Goal: Navigation & Orientation: Find specific page/section

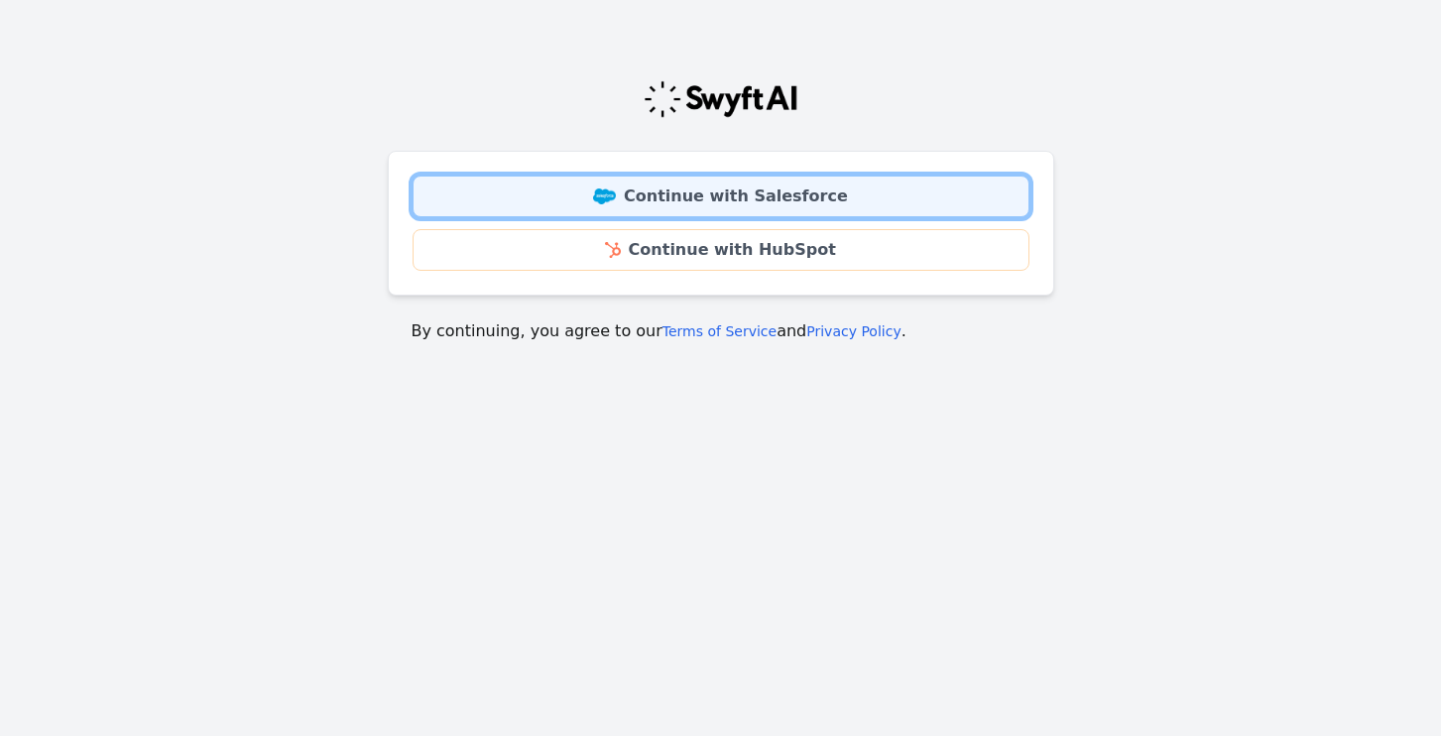
click at [676, 197] on link "Continue with Salesforce" at bounding box center [721, 197] width 617 height 42
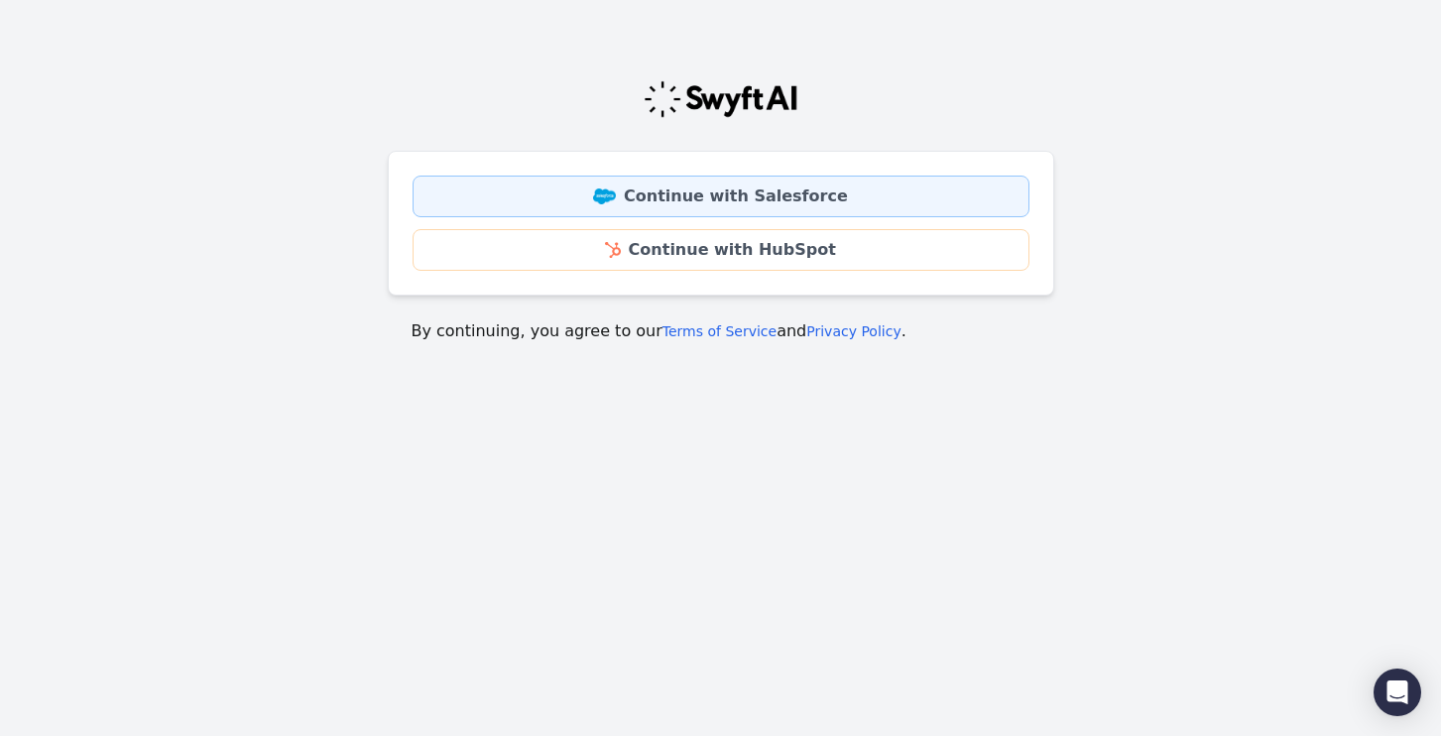
click at [723, 197] on link "Continue with Salesforce" at bounding box center [721, 197] width 617 height 42
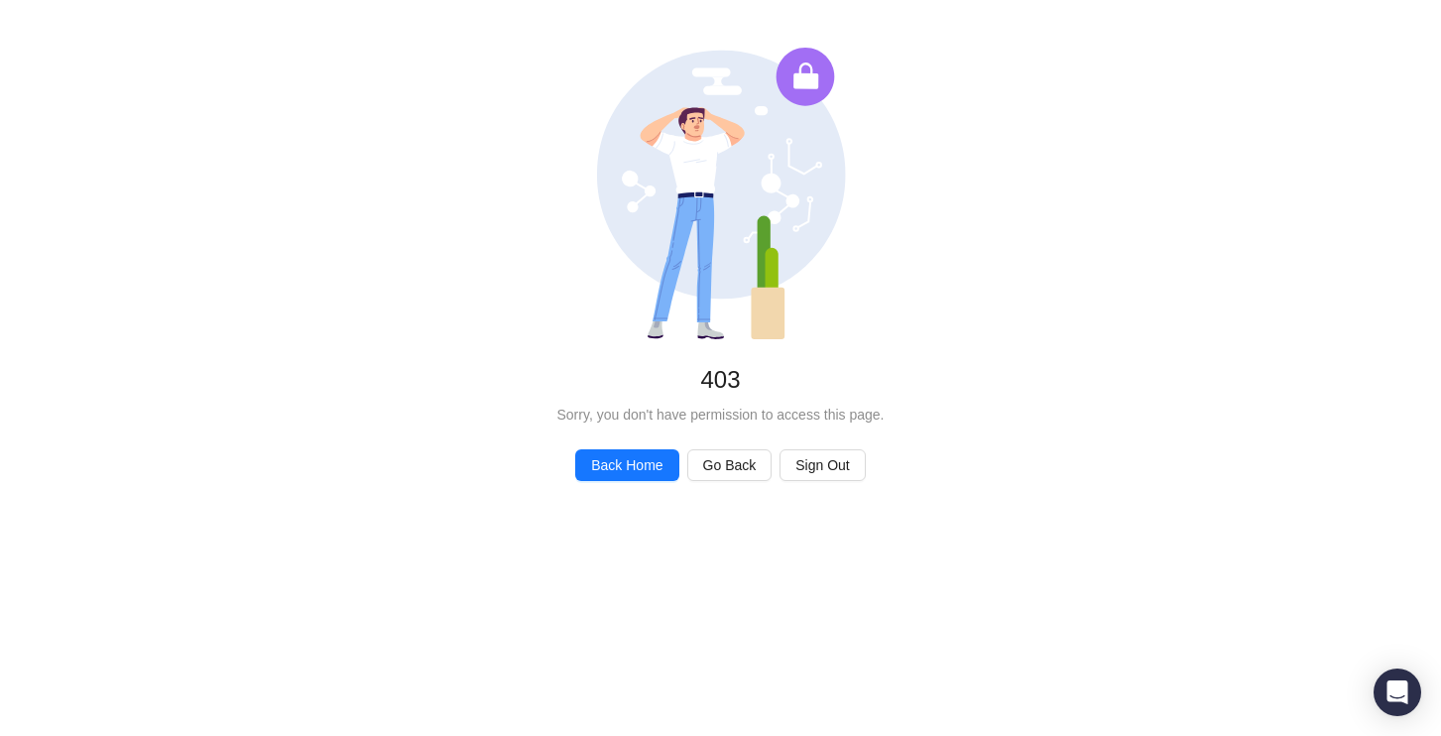
click at [618, 444] on div "Unauthorized 403 Sorry, you don't have permission to access this page. Back Hom…" at bounding box center [720, 264] width 1441 height 529
click at [618, 463] on span "Back Home" at bounding box center [626, 465] width 71 height 22
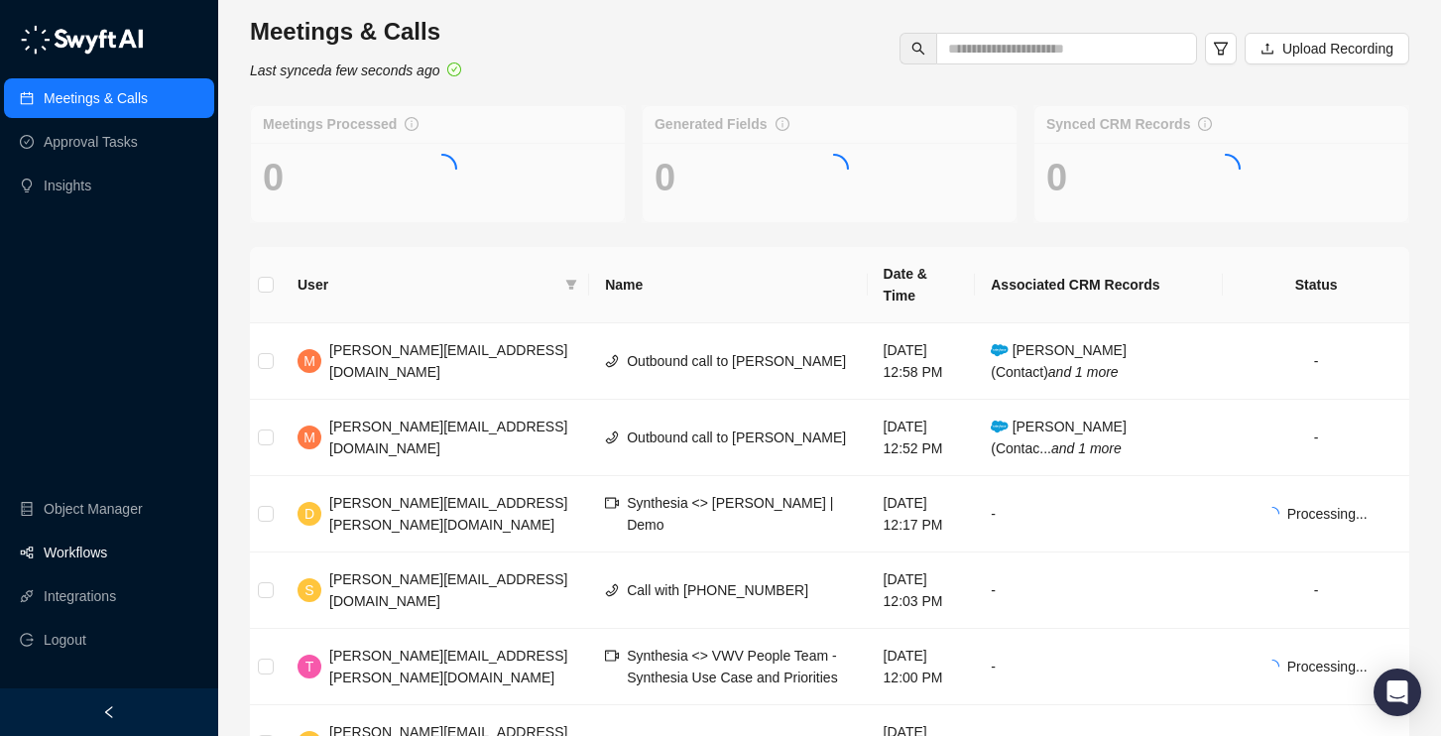
click at [107, 556] on link "Workflows" at bounding box center [75, 552] width 63 height 40
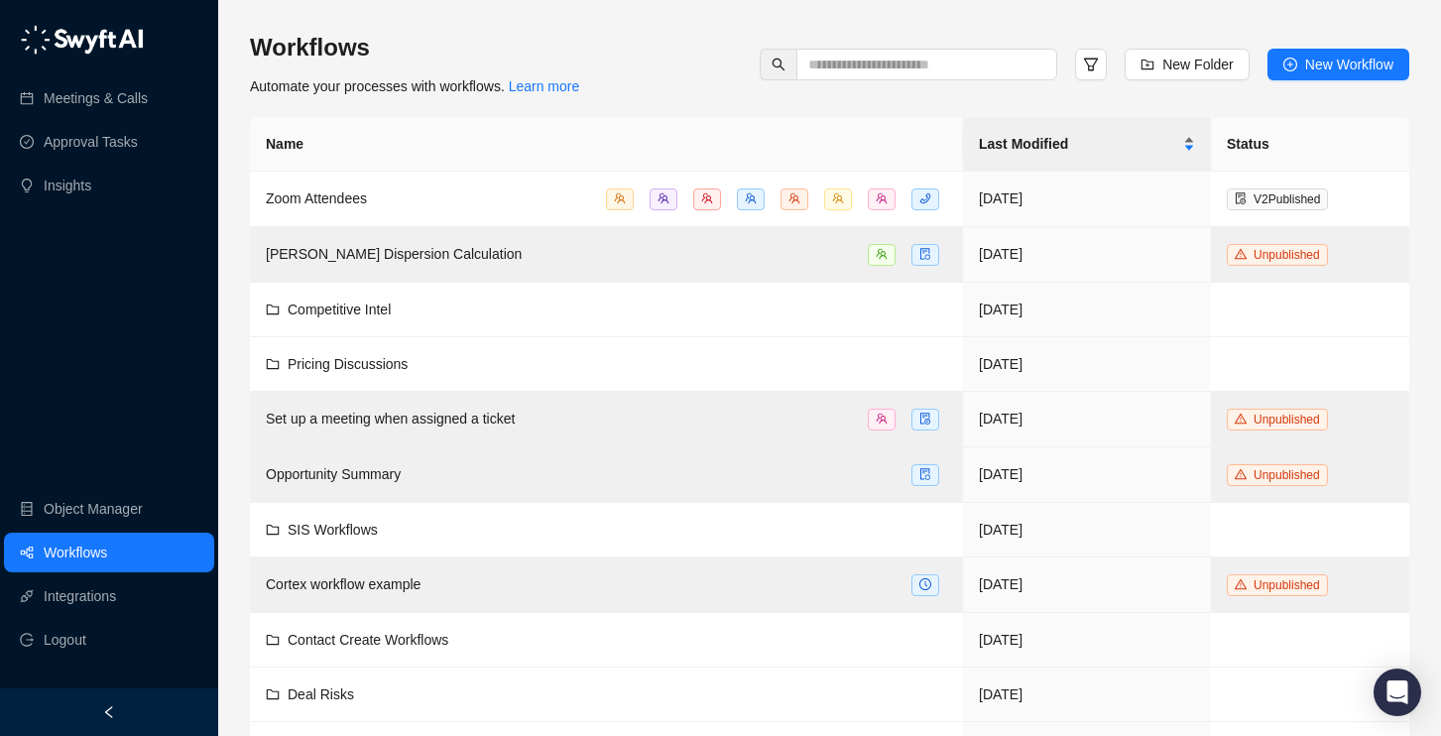
click at [996, 133] on div "Last Modified" at bounding box center [1087, 144] width 216 height 22
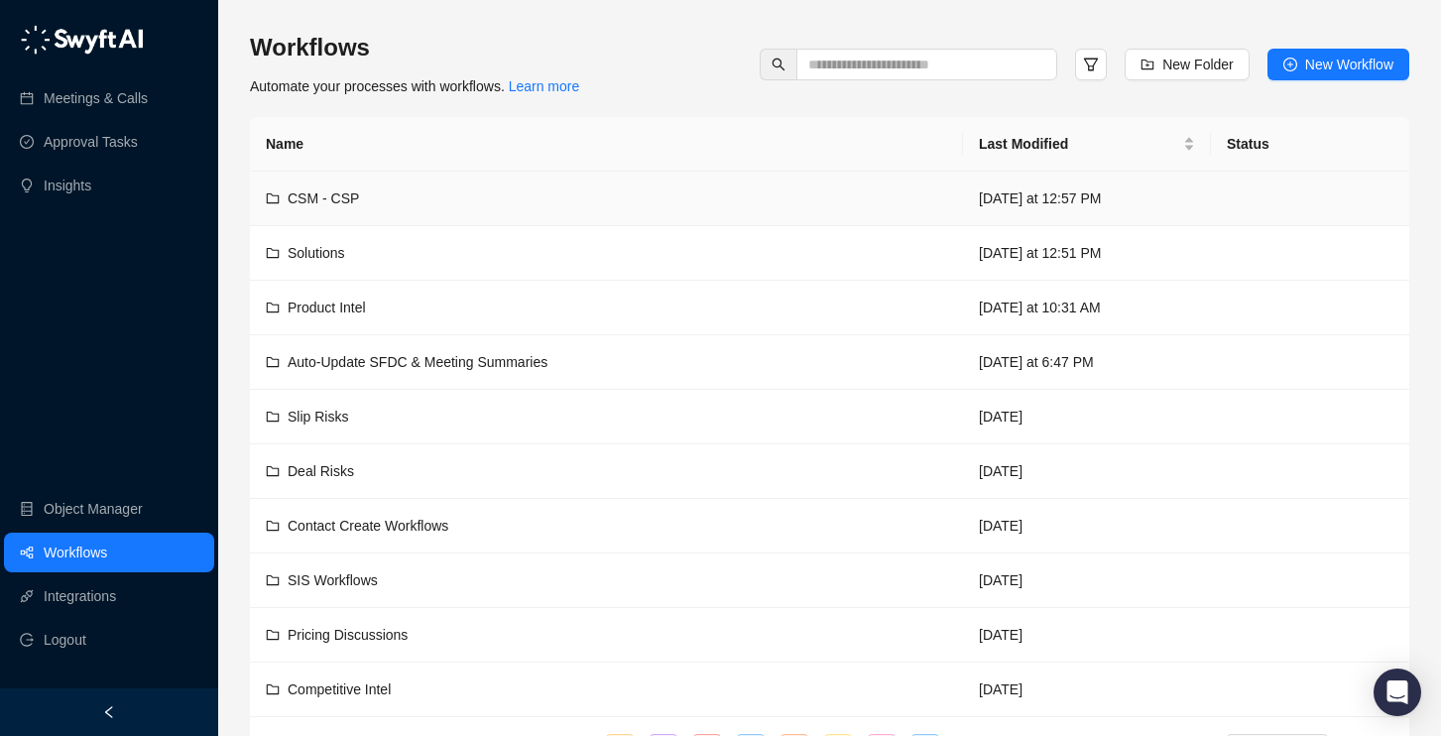
click at [454, 192] on div "CSM - CSP" at bounding box center [606, 198] width 681 height 22
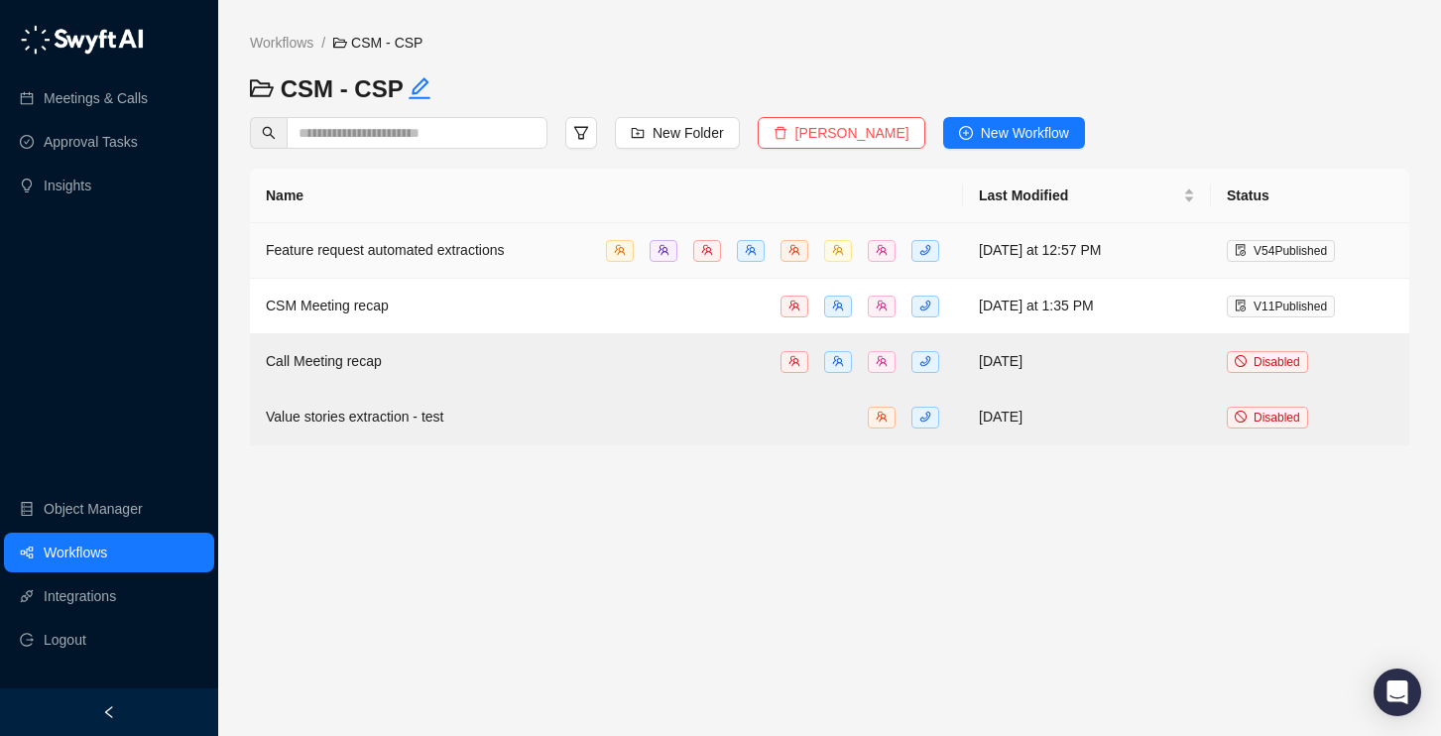
click at [439, 252] on span "Feature request automated extractions" at bounding box center [385, 250] width 238 height 16
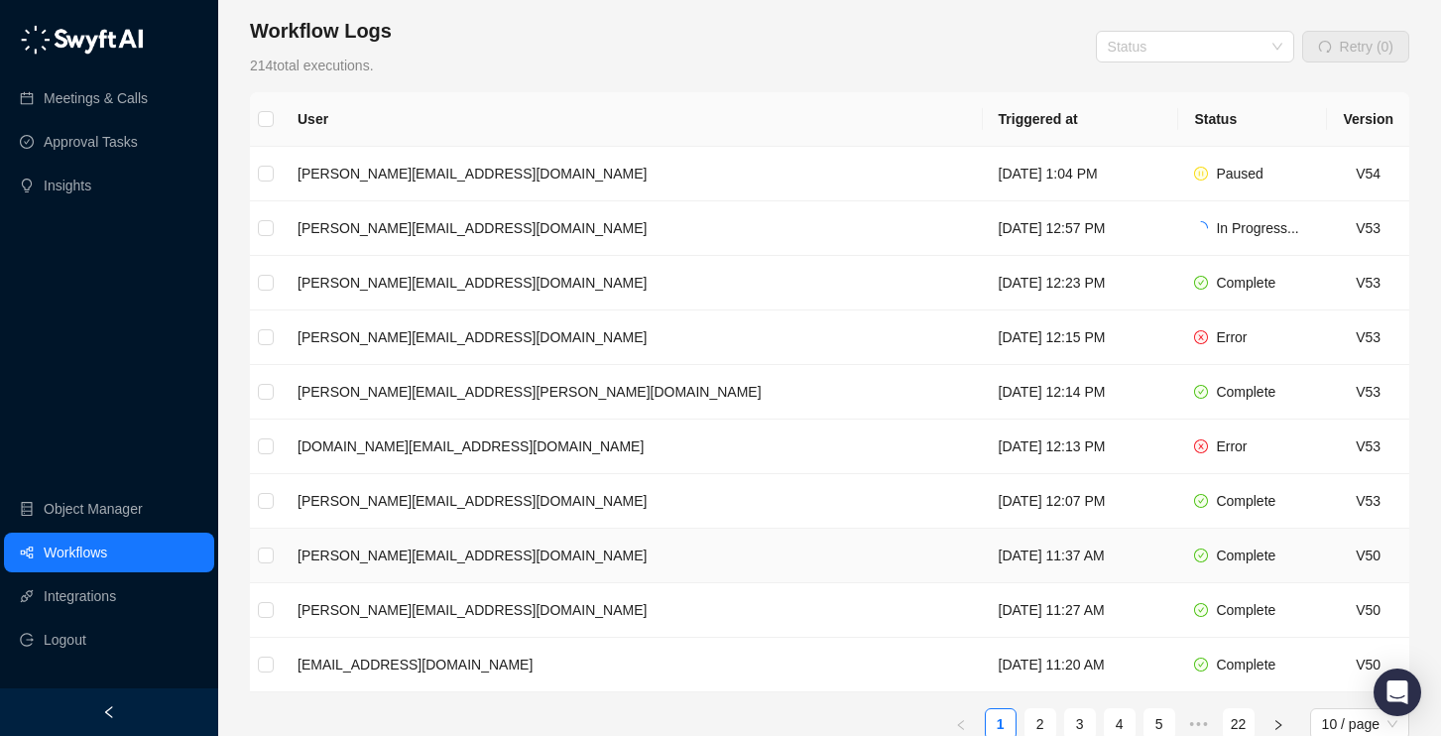
scroll to position [319, 0]
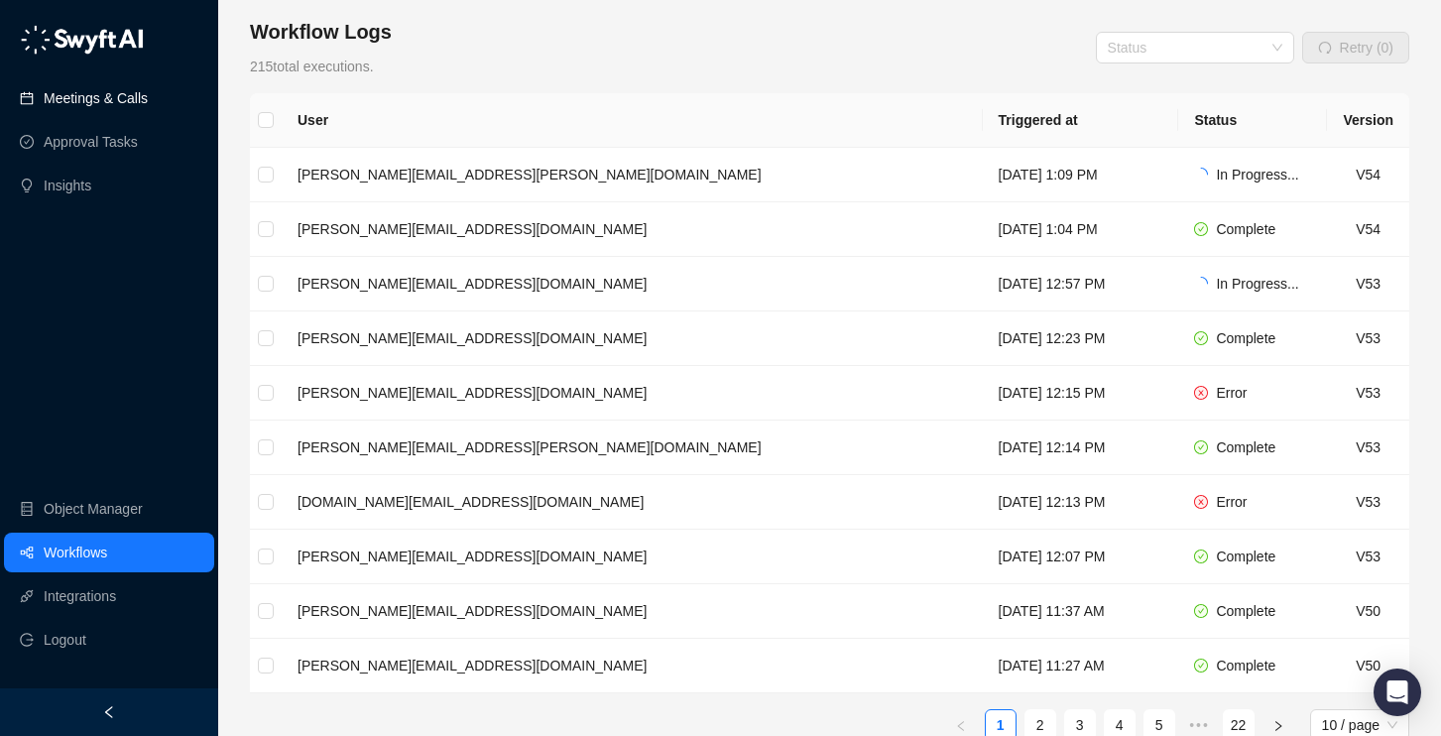
click at [112, 97] on link "Meetings & Calls" at bounding box center [96, 98] width 104 height 40
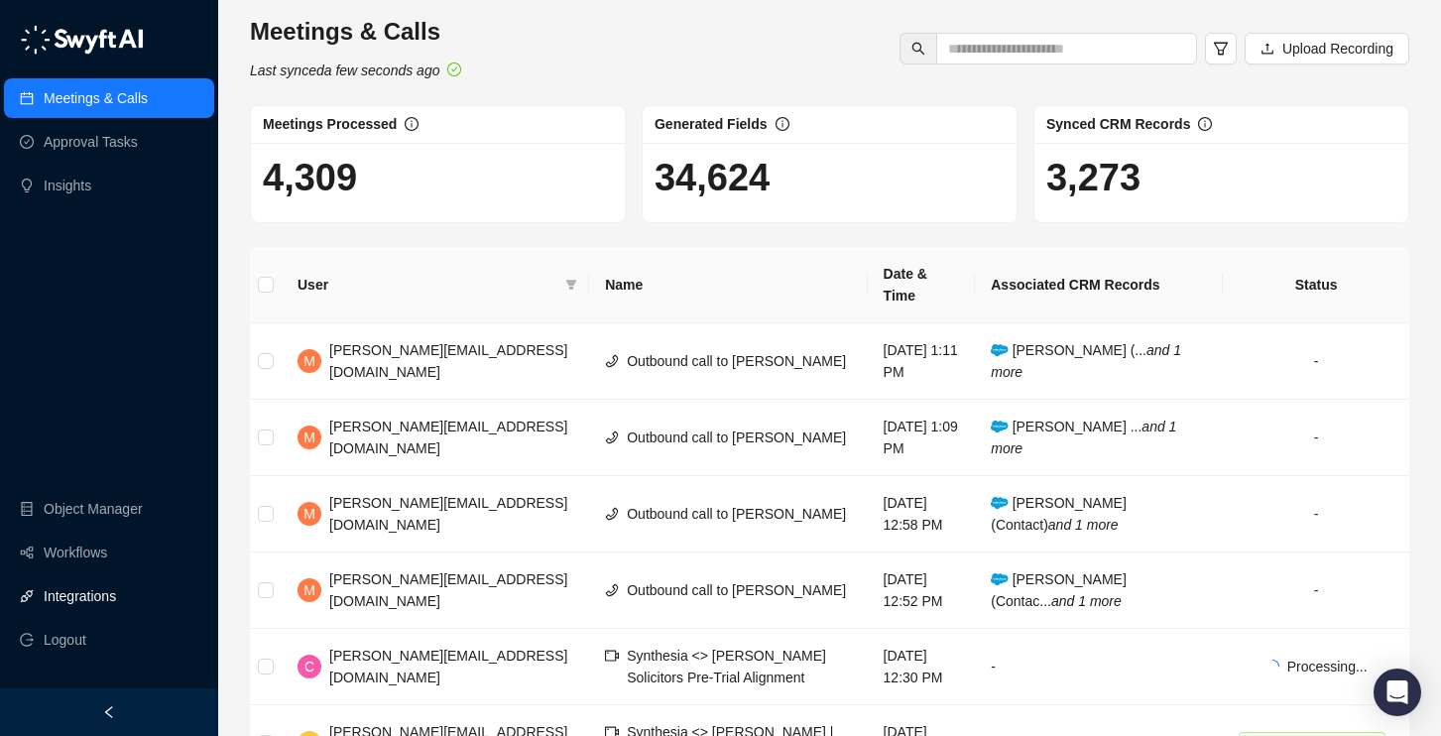
click at [95, 596] on link "Integrations" at bounding box center [80, 596] width 72 height 40
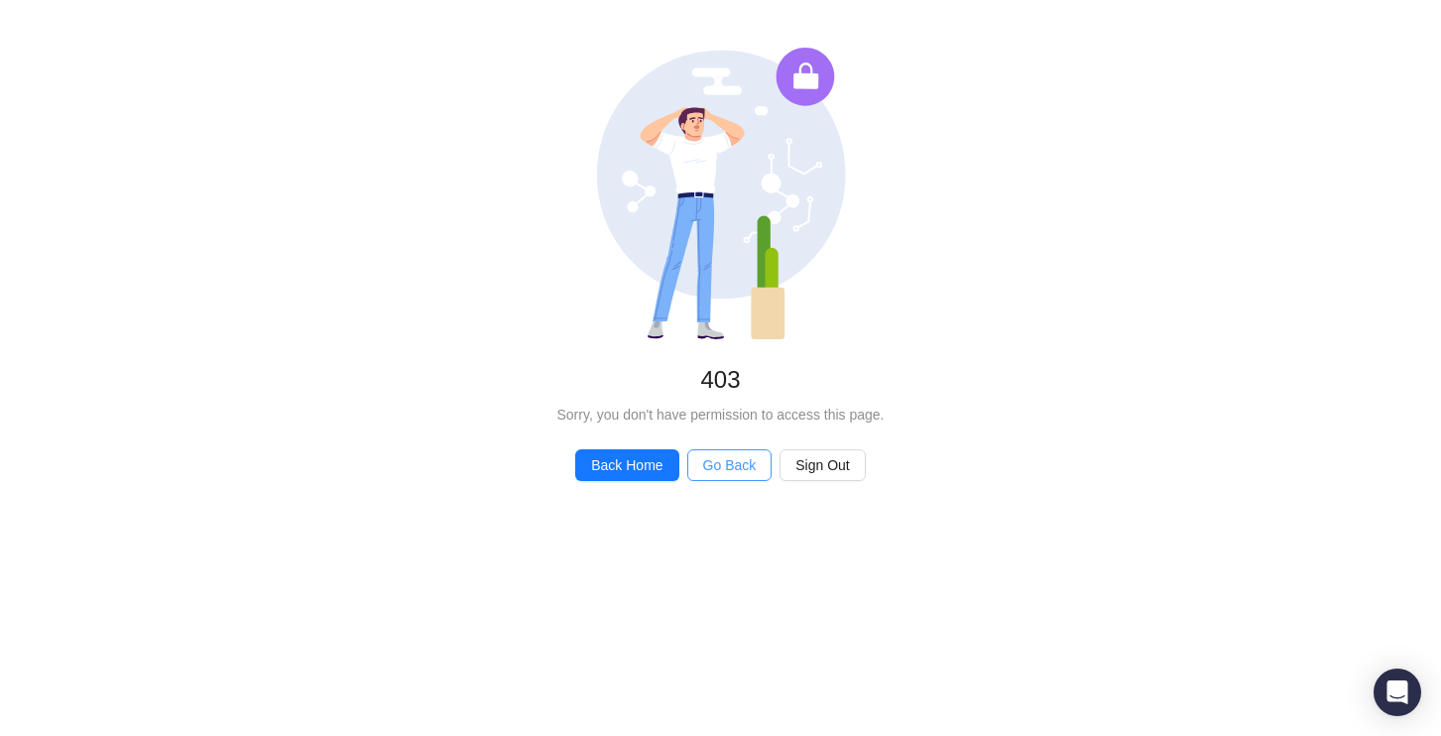
click at [705, 464] on span "Go Back" at bounding box center [730, 465] width 54 height 22
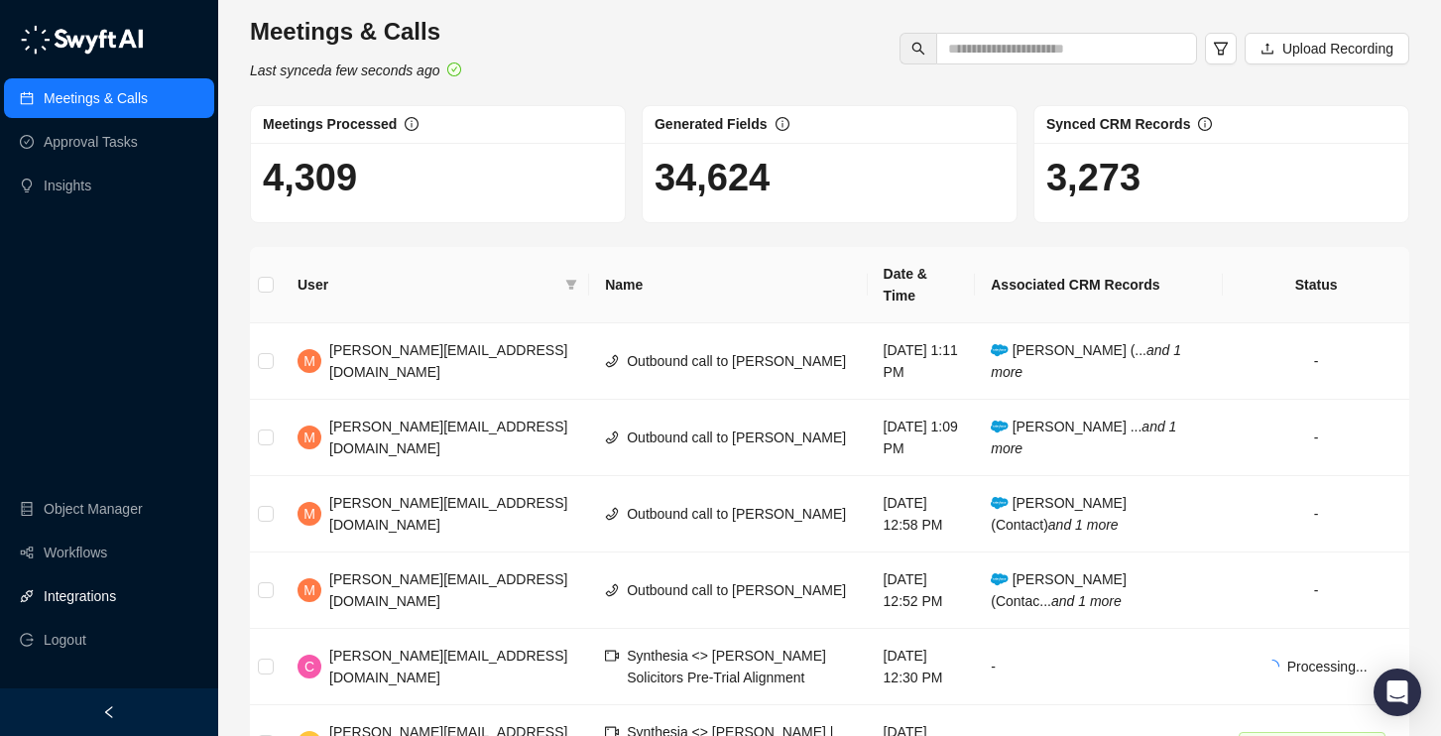
click at [100, 601] on link "Integrations" at bounding box center [80, 596] width 72 height 40
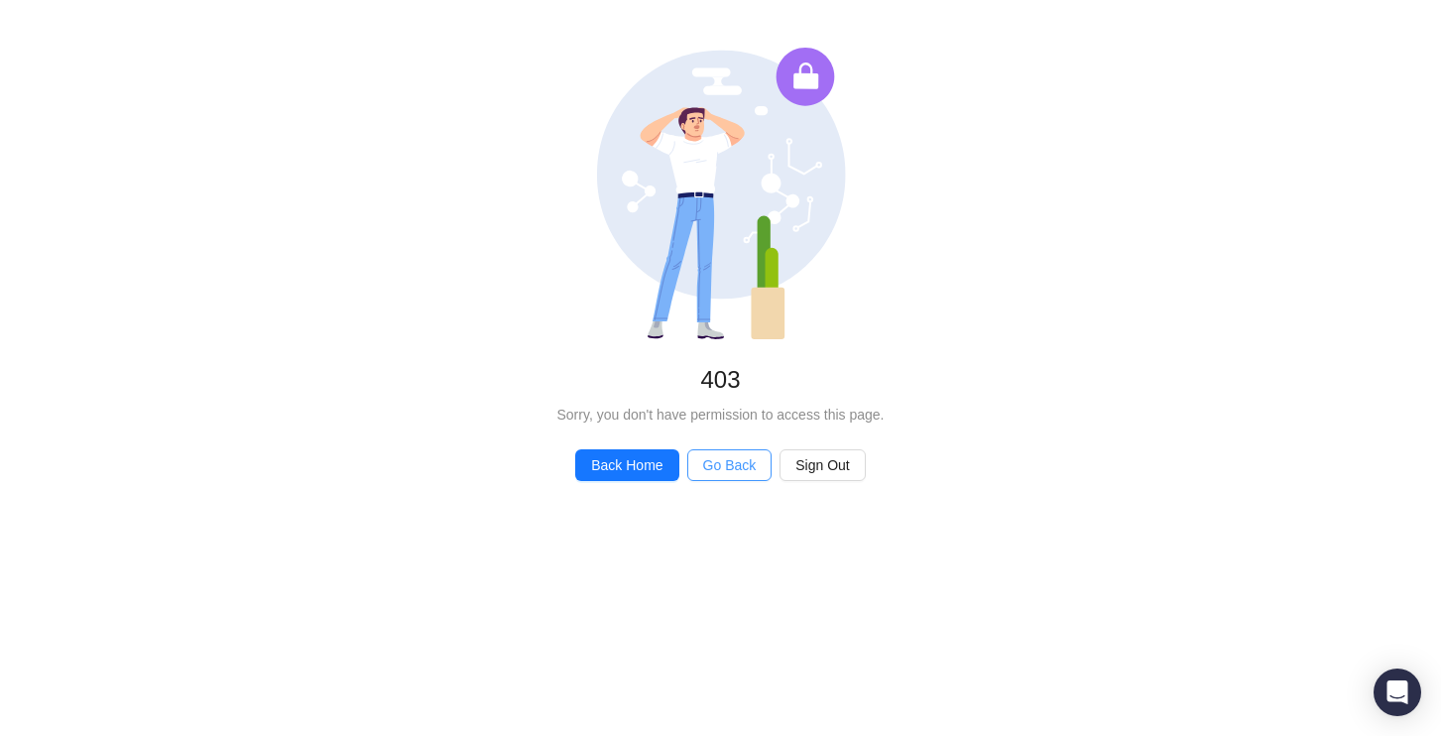
click at [730, 461] on span "Go Back" at bounding box center [730, 465] width 54 height 22
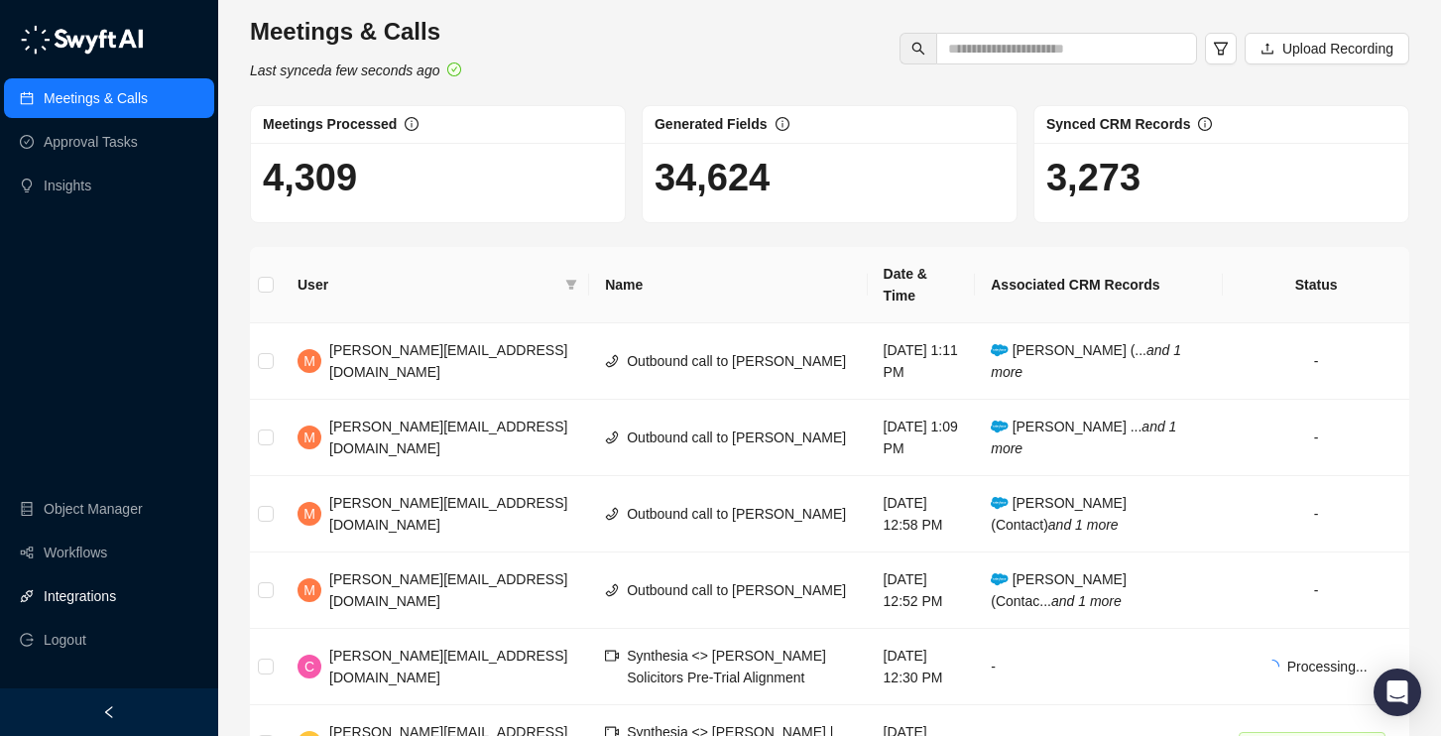
click at [102, 593] on link "Integrations" at bounding box center [80, 596] width 72 height 40
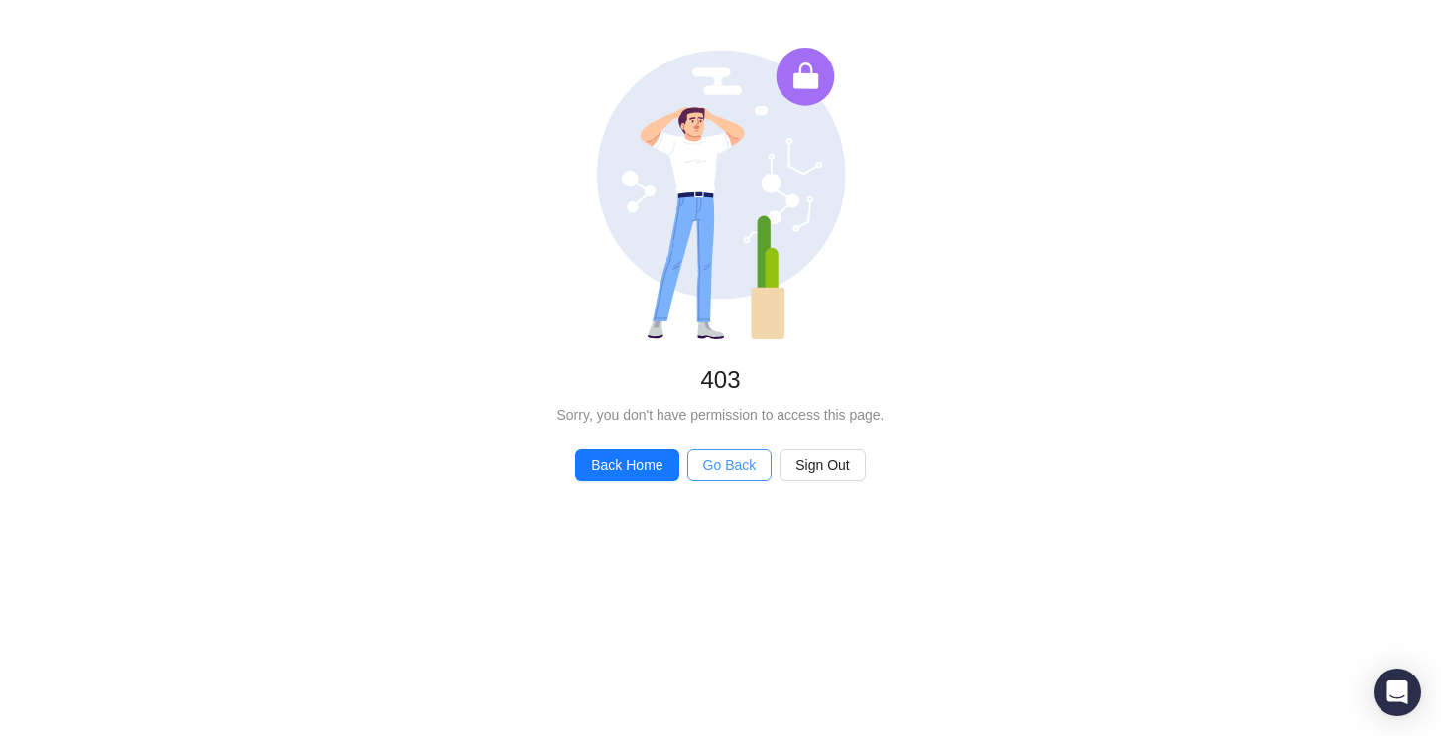
click at [737, 469] on span "Go Back" at bounding box center [730, 465] width 54 height 22
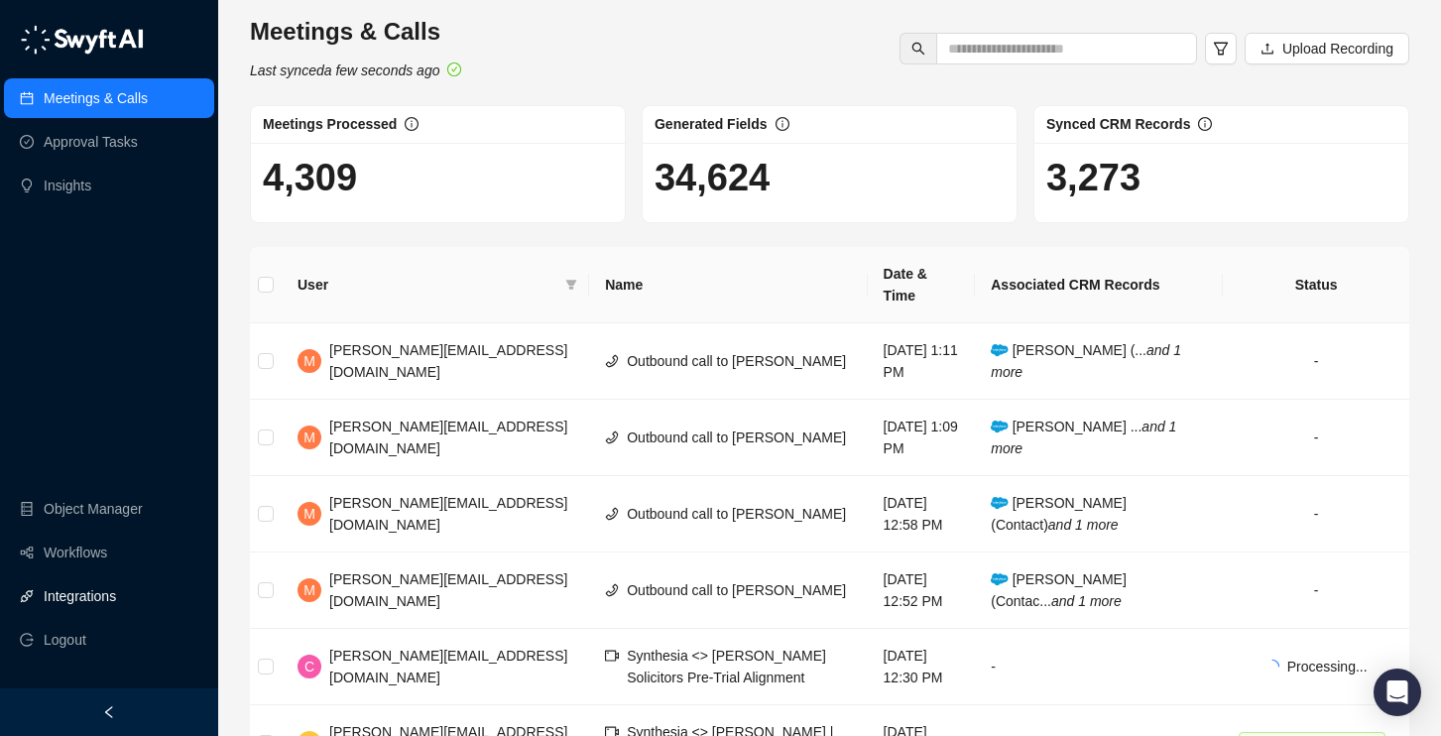
click at [77, 600] on link "Integrations" at bounding box center [80, 596] width 72 height 40
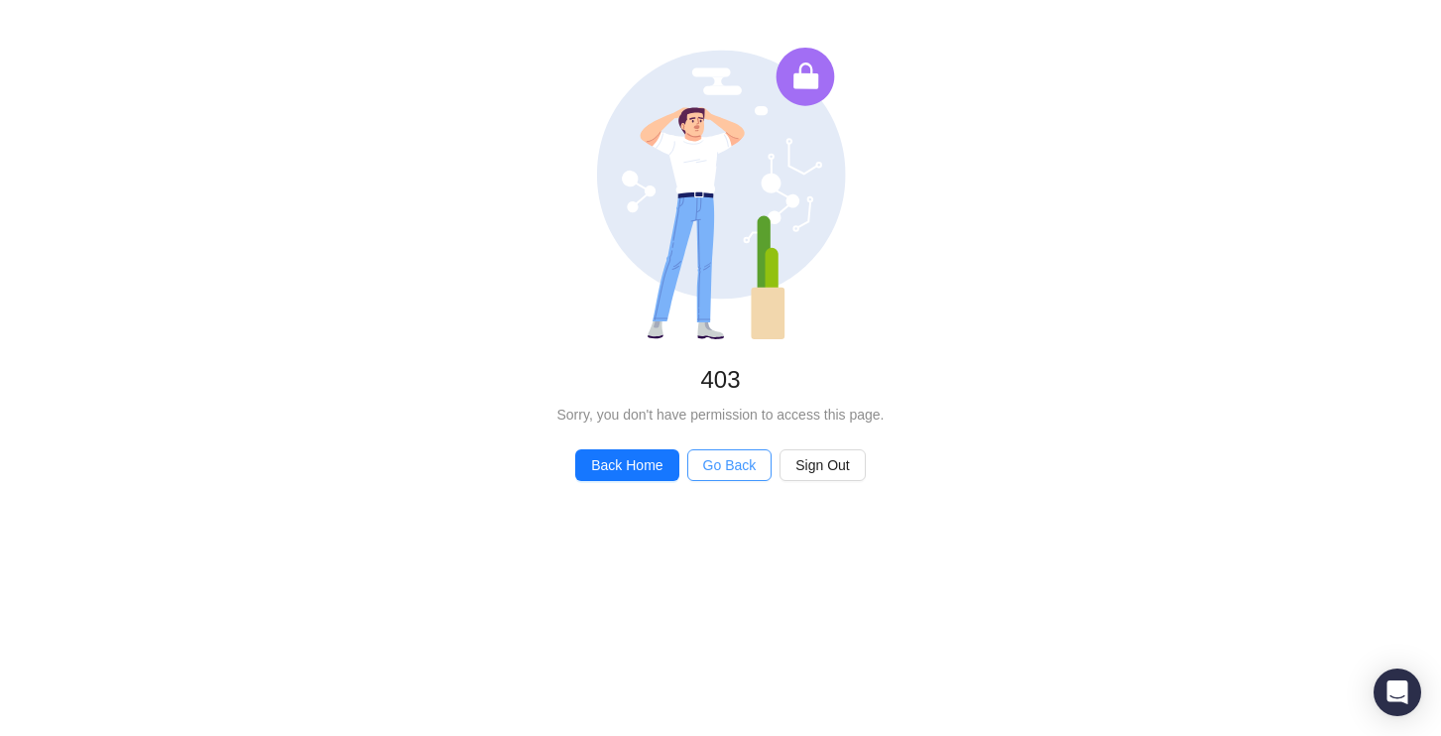
click at [734, 455] on span "Go Back" at bounding box center [730, 465] width 54 height 22
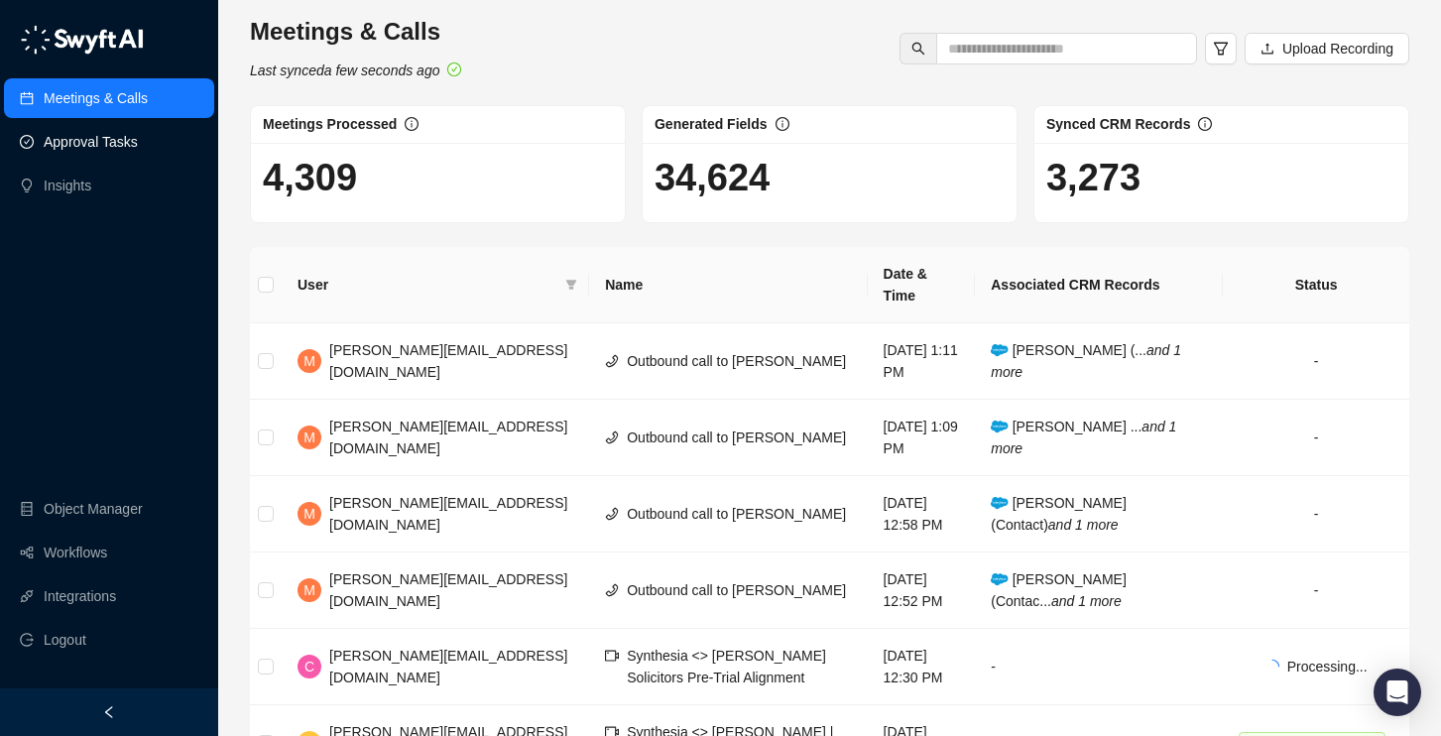
click at [105, 136] on link "Approval Tasks" at bounding box center [91, 142] width 94 height 40
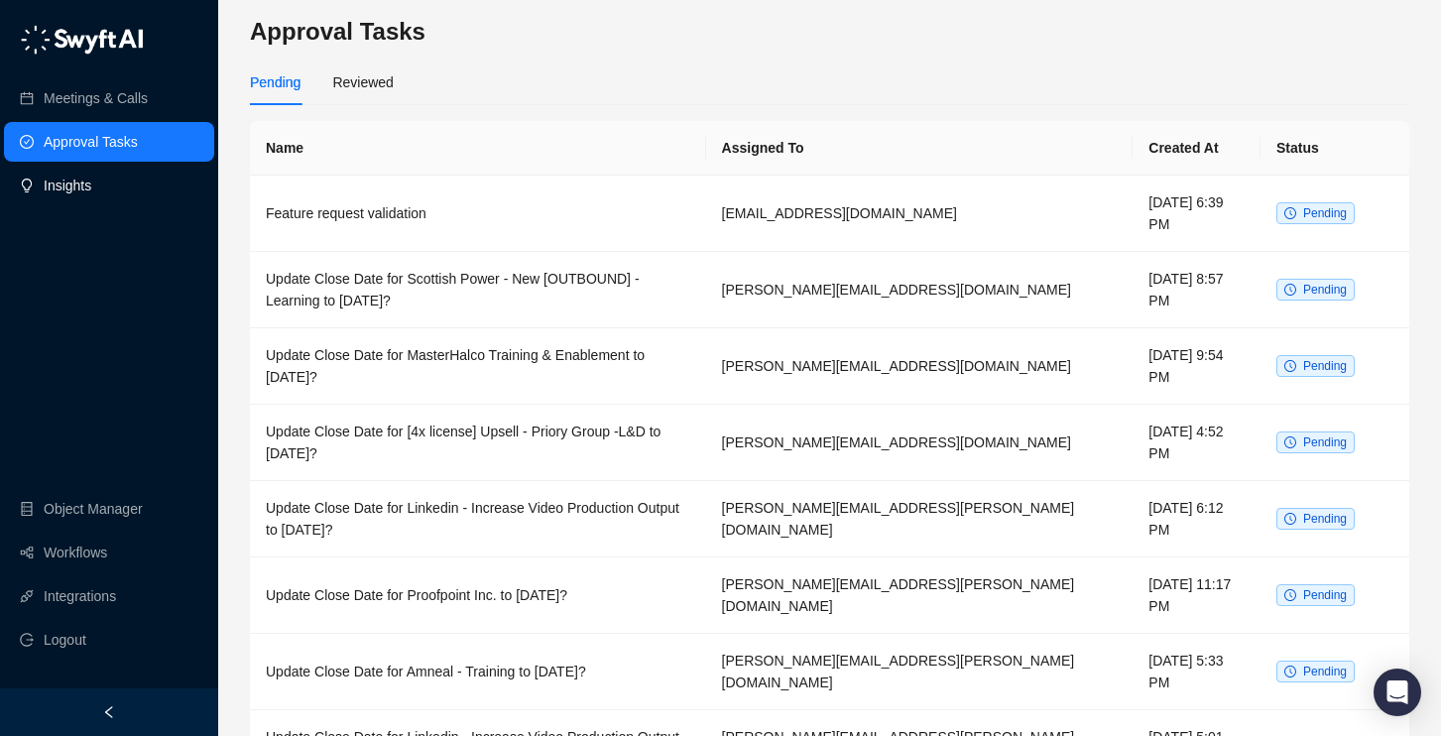
click at [91, 178] on link "Insights" at bounding box center [68, 186] width 48 height 40
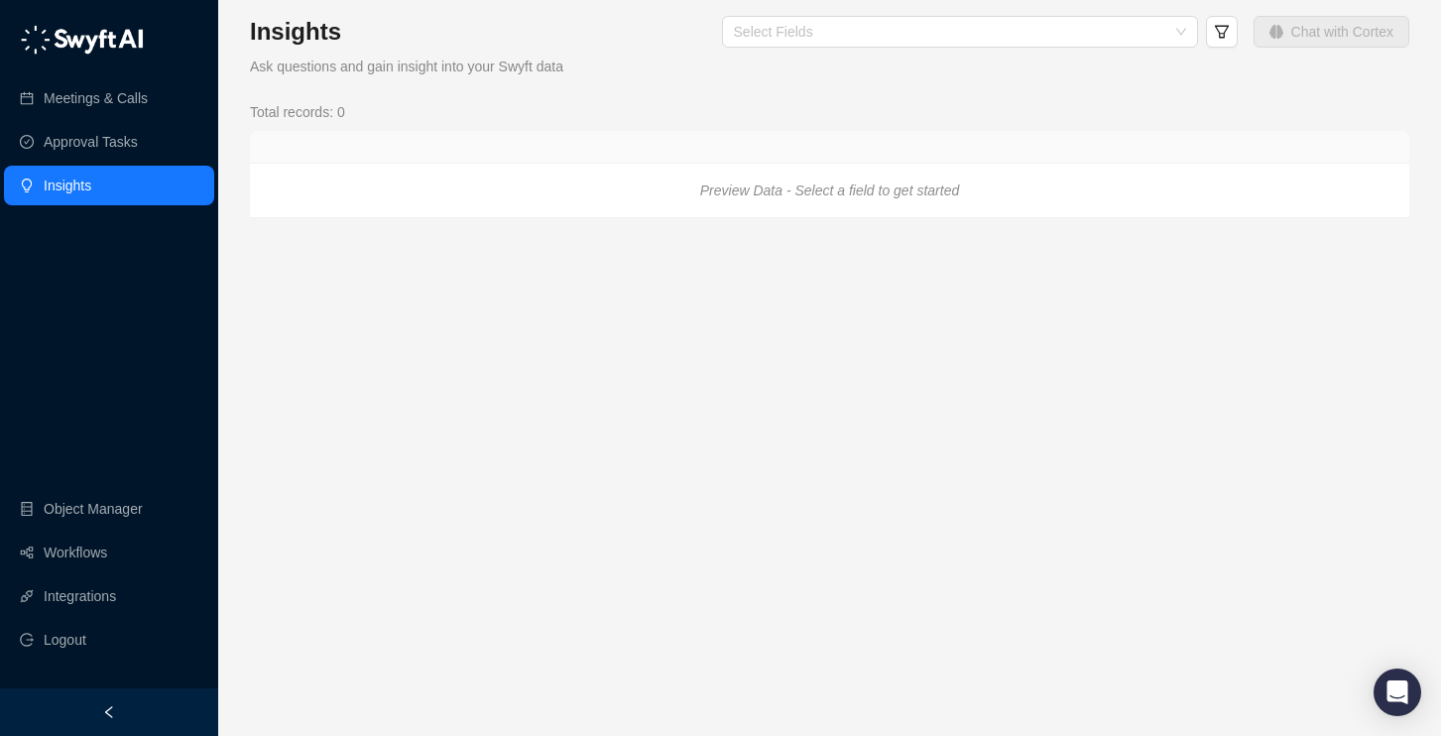
click at [333, 282] on main "Insights Ask questions and gain insight into your Swyft data Select Fields Chat…" at bounding box center [829, 368] width 1159 height 704
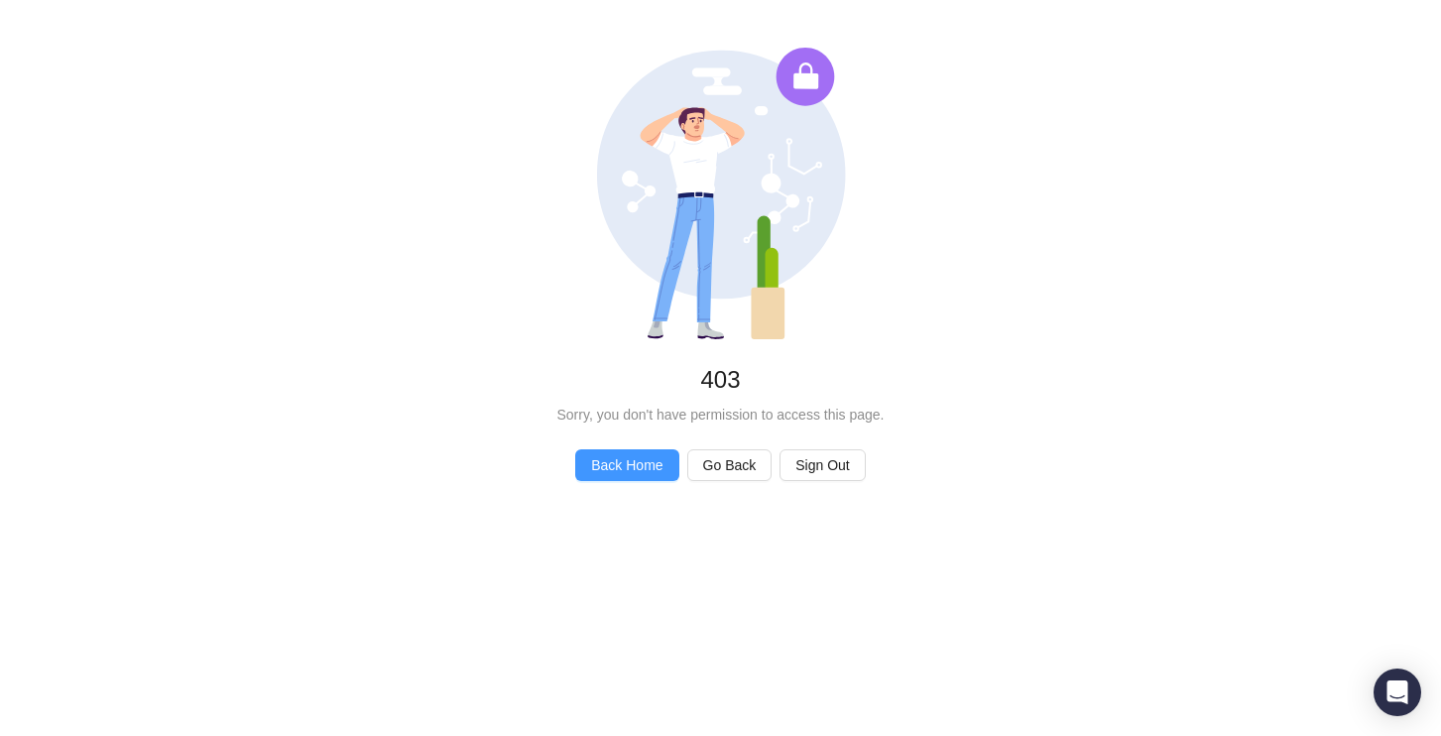
click at [654, 463] on span "Back Home" at bounding box center [626, 465] width 71 height 22
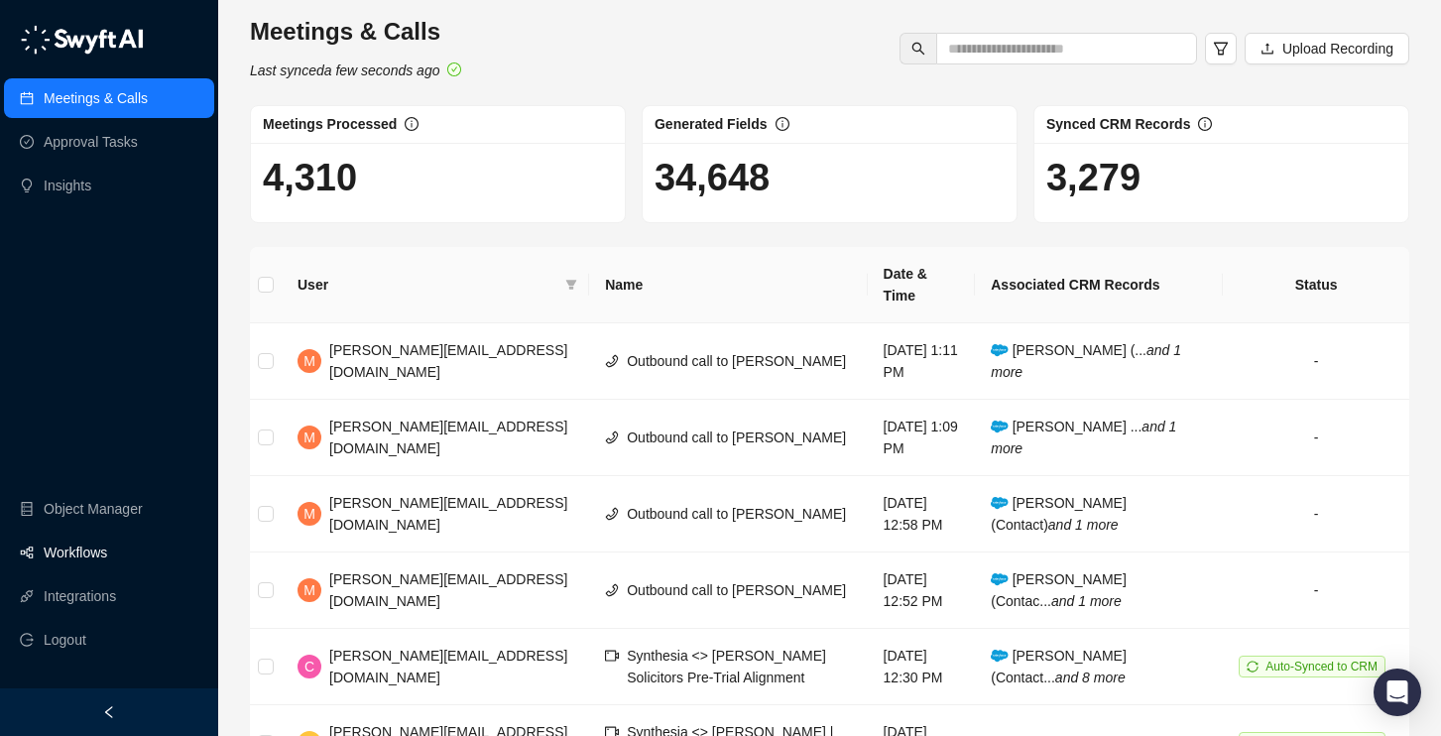
click at [62, 549] on link "Workflows" at bounding box center [75, 552] width 63 height 40
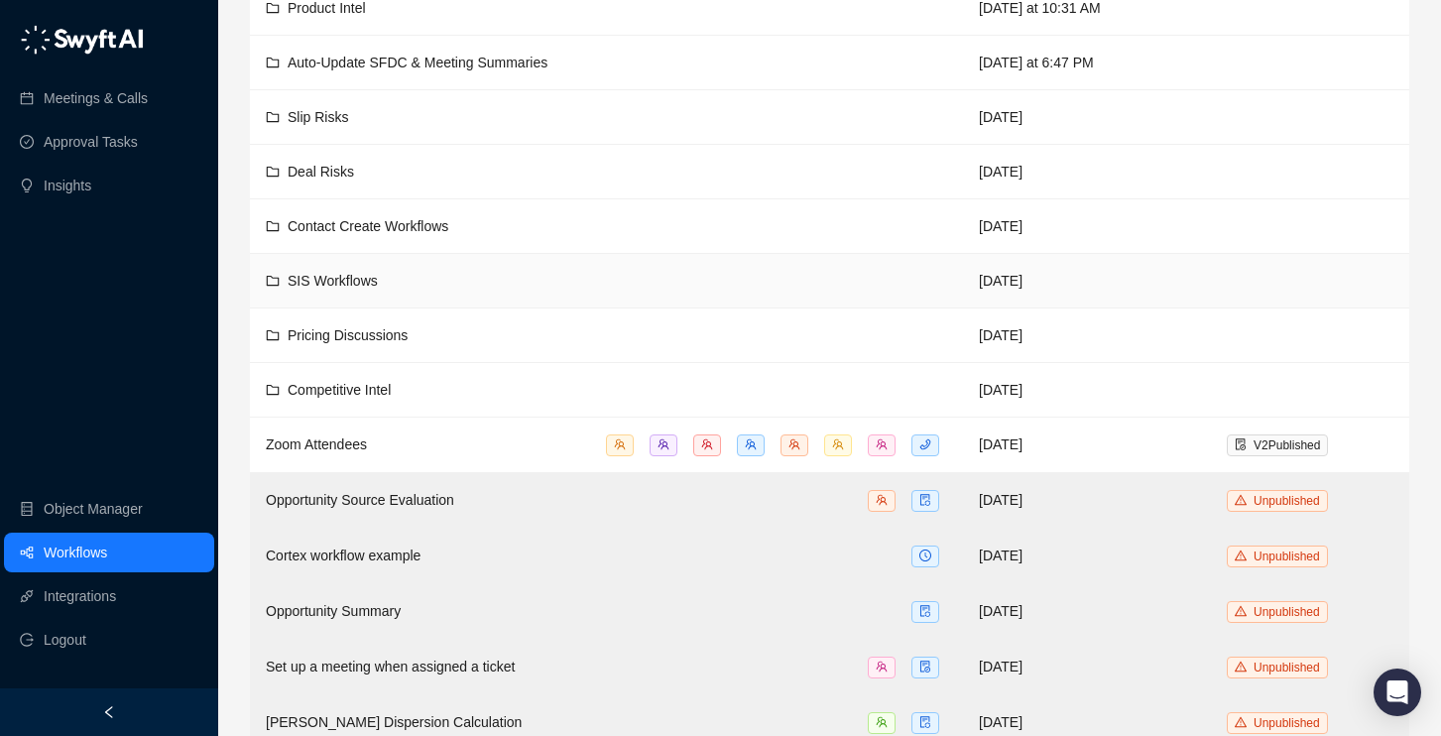
scroll to position [330, 0]
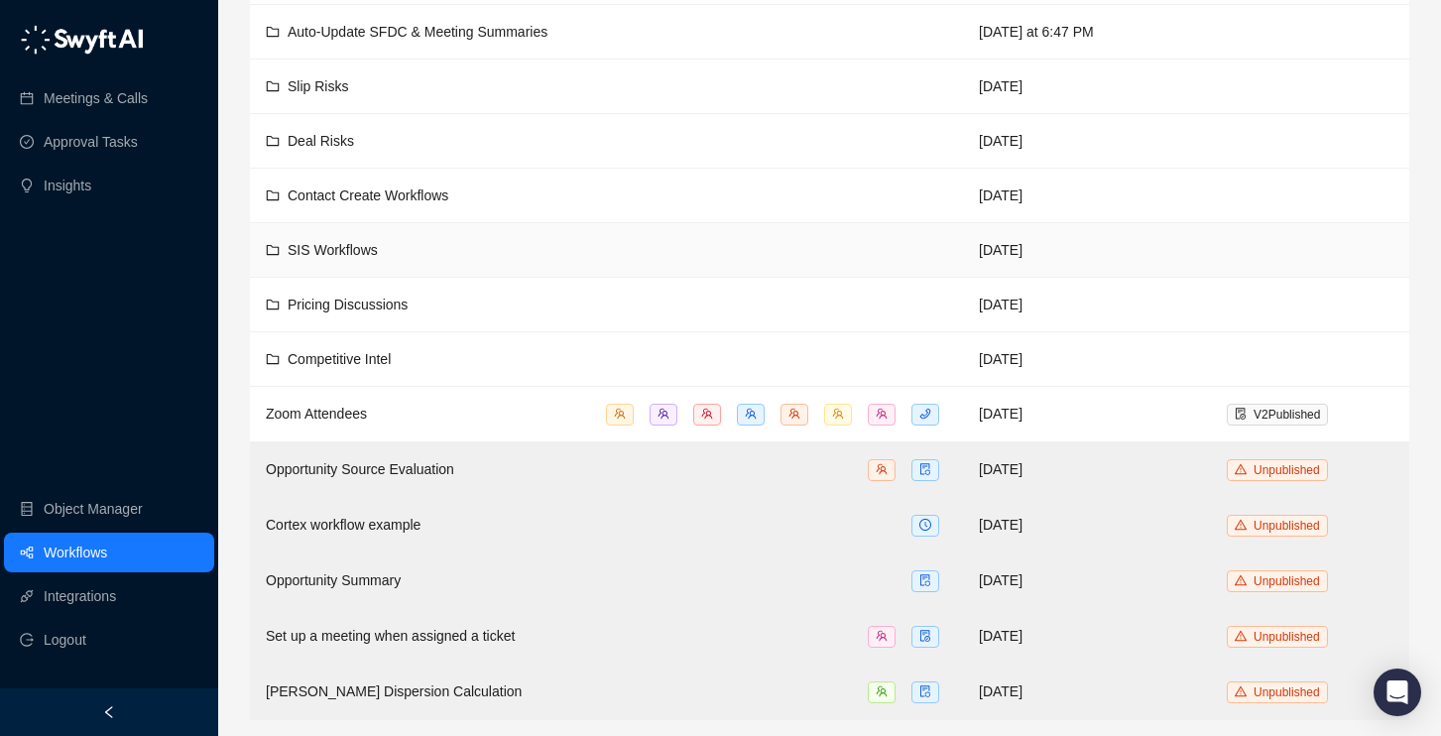
click at [353, 235] on td "SIS Workflows" at bounding box center [606, 250] width 713 height 55
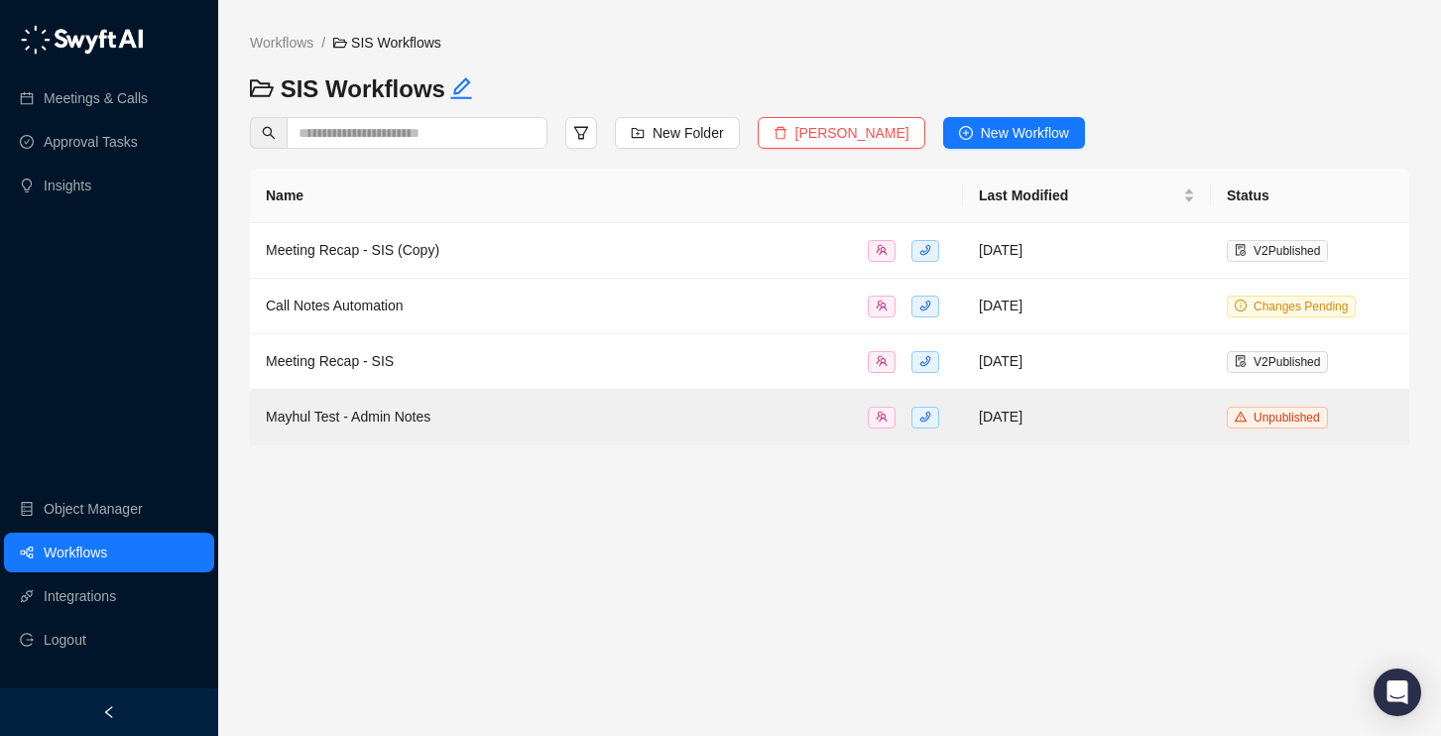
click at [591, 597] on main "Workflows / SIS Workflows SIS Workflows New Folder Delete Folder New Workflow N…" at bounding box center [829, 376] width 1159 height 688
